Goal: Find contact information: Find contact information

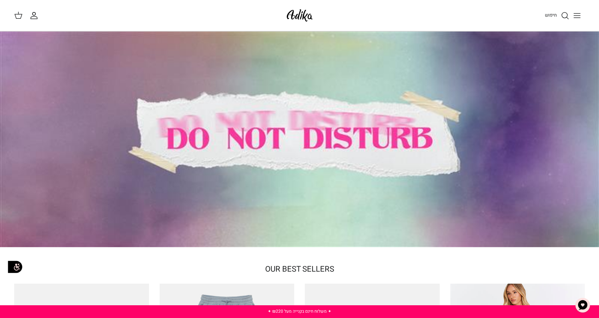
click at [19, 12] on icon at bounding box center [18, 15] width 9 height 9
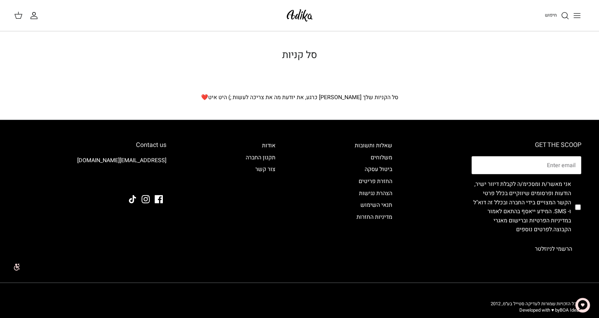
click at [568, 14] on icon "חיפוש" at bounding box center [565, 15] width 9 height 9
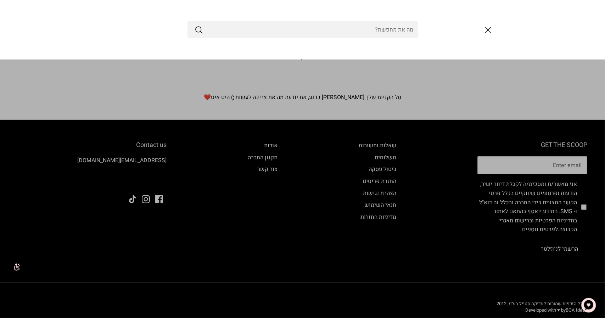
type input "A"
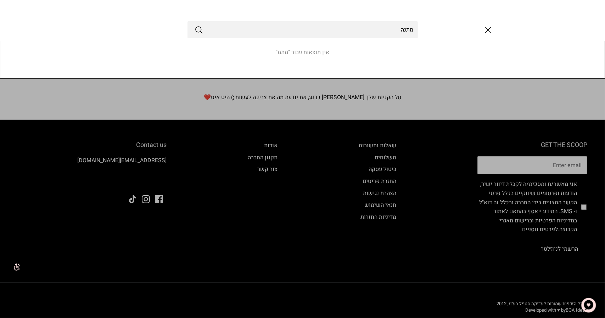
type input "מתנה"
click at [195, 25] on button "Submit" at bounding box center [199, 29] width 9 height 9
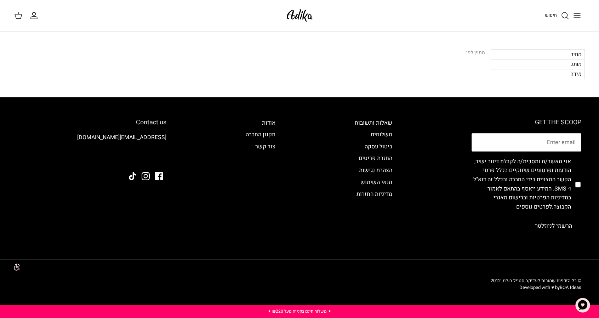
click at [564, 12] on circle "חיפוש" at bounding box center [565, 15] width 6 height 6
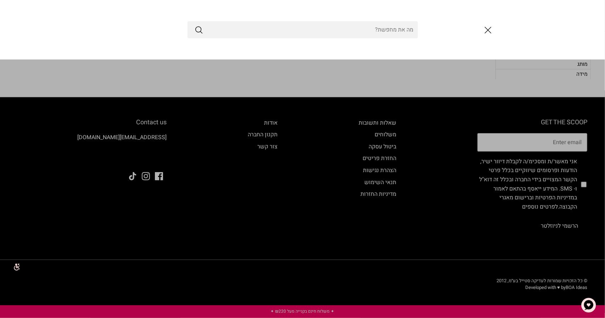
click at [400, 28] on input "Search Store" at bounding box center [302, 29] width 230 height 17
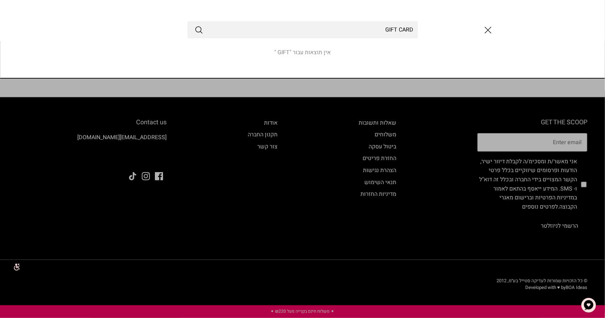
type input "GIFT CARD"
click at [195, 25] on button "Submit" at bounding box center [199, 29] width 9 height 9
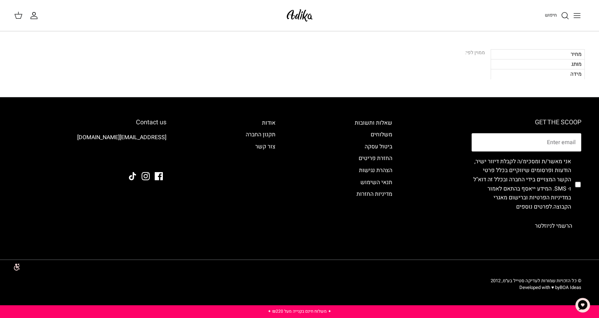
click at [299, 15] on img at bounding box center [300, 15] width 30 height 17
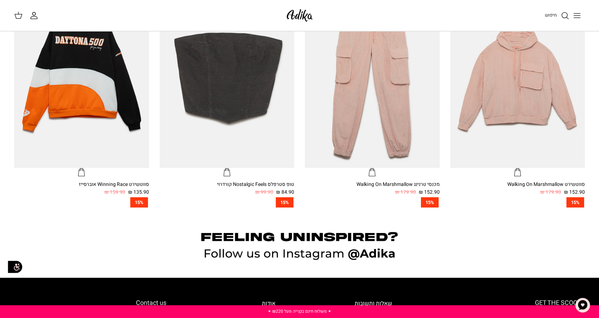
scroll to position [531, 0]
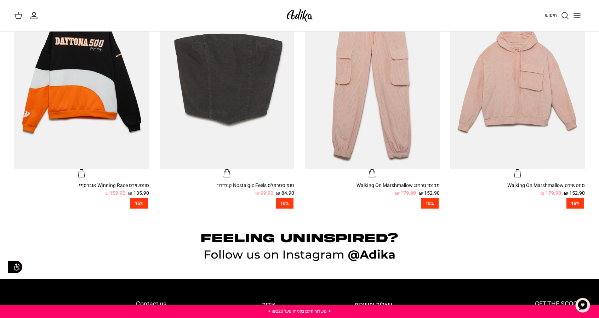
click at [577, 12] on icon "Toggle menu" at bounding box center [577, 15] width 9 height 9
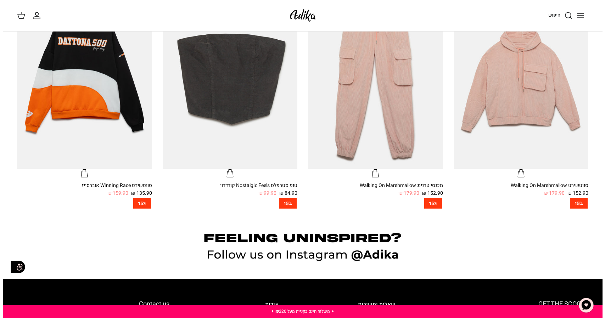
scroll to position [533, 0]
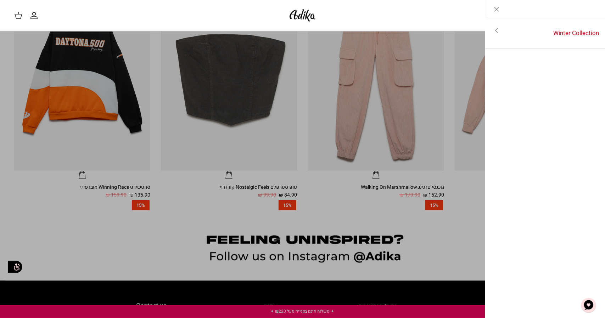
click at [591, 302] on img "צ'אט" at bounding box center [588, 305] width 21 height 21
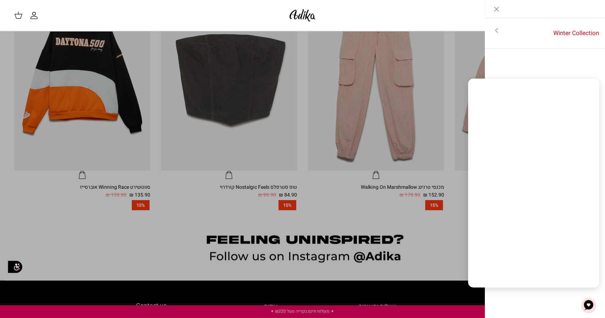
click at [197, 236] on link "Toggle menu" at bounding box center [302, 159] width 605 height 318
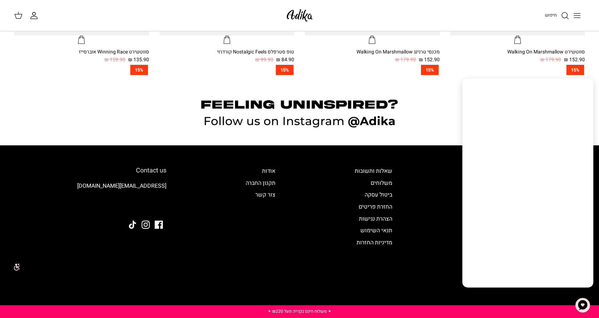
scroll to position [673, 0]
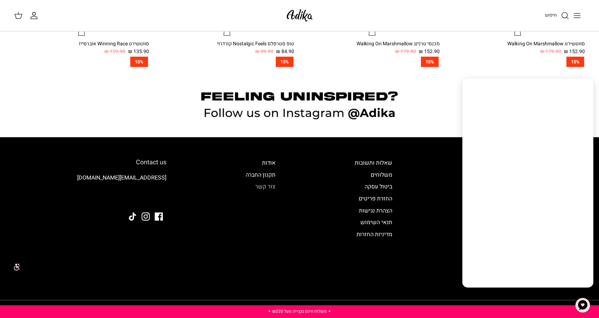
click at [263, 188] on link "צור קשר" at bounding box center [265, 186] width 20 height 9
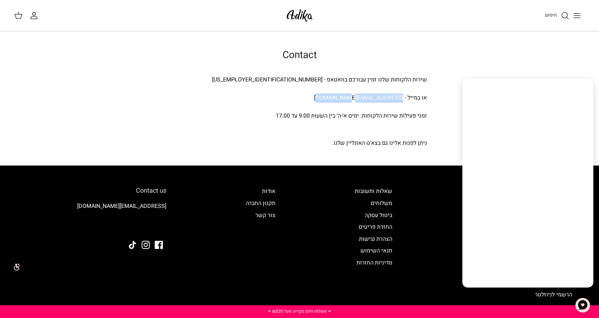
drag, startPoint x: 334, startPoint y: 96, endPoint x: 404, endPoint y: 101, distance: 69.2
click at [404, 101] on div "או במייל - adika-service@golfco.co.il" at bounding box center [299, 98] width 255 height 9
copy div "[EMAIL_ADDRESS][DOMAIN_NAME]"
